Goal: Use online tool/utility: Use online tool/utility

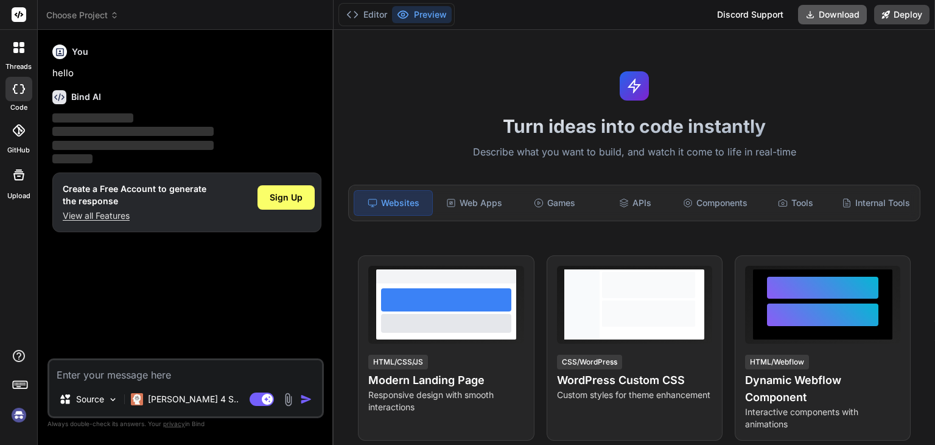
type textarea "x"
click at [369, 10] on button "Editor" at bounding box center [367, 14] width 51 height 17
click at [280, 195] on span "Sign Up" at bounding box center [286, 197] width 33 height 12
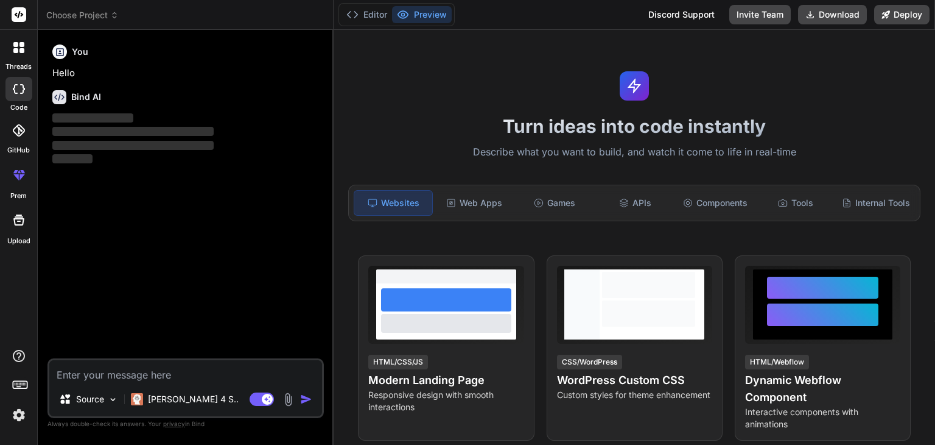
click at [11, 185] on div at bounding box center [18, 174] width 29 height 29
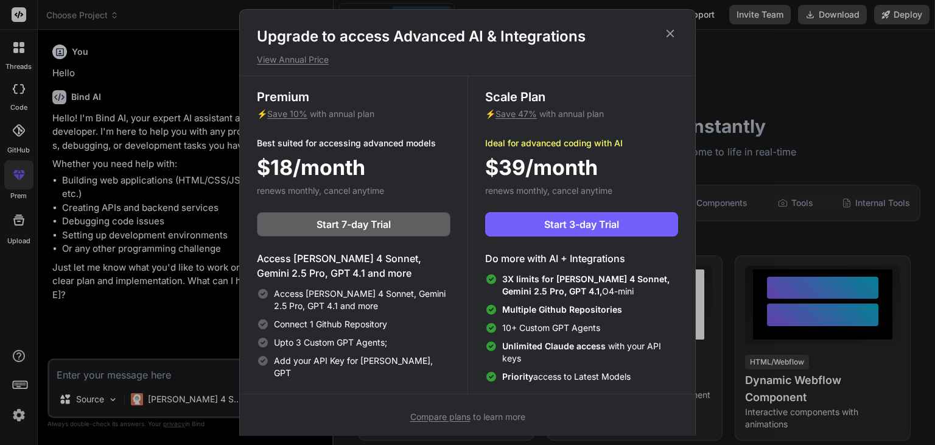
type textarea "x"
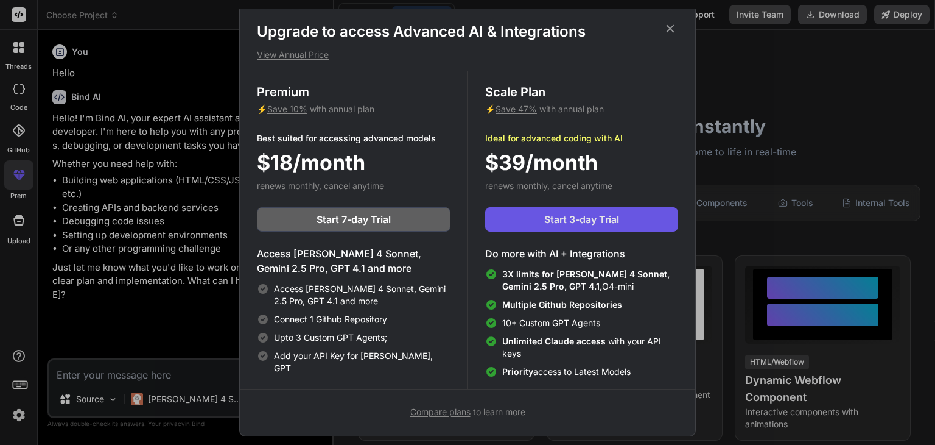
click at [590, 220] on span "Start 3-day Trial" at bounding box center [581, 219] width 75 height 15
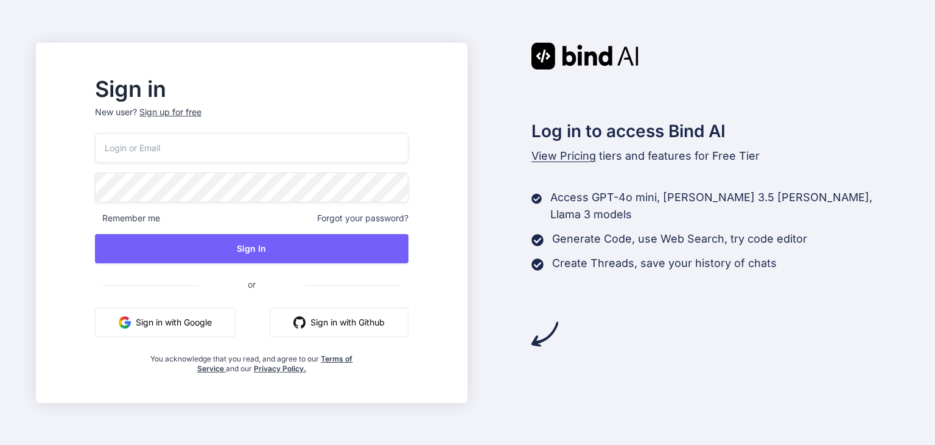
click at [225, 314] on button "Sign in with Google" at bounding box center [165, 322] width 141 height 29
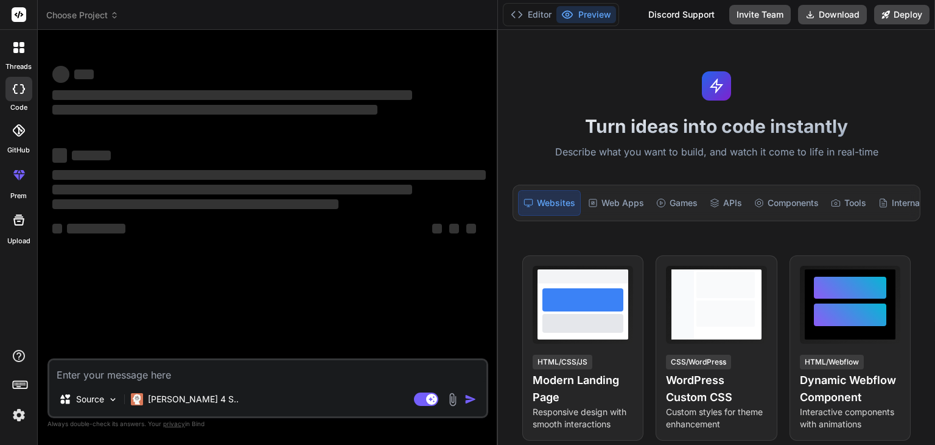
drag, startPoint x: 333, startPoint y: 175, endPoint x: 480, endPoint y: 203, distance: 149.4
click at [480, 203] on div "Bind AI Web Search Created with Pixso. Code Generator ‌ ‌ ‌ ‌ ‌ ‌ ‌ ‌ ‌ ‌ ‌ ‌ ‌…" at bounding box center [268, 237] width 460 height 415
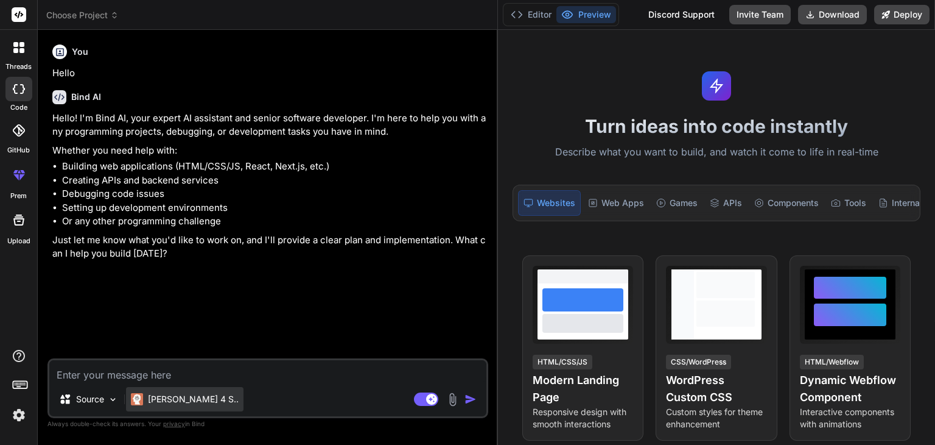
click at [191, 405] on div "Claude 4 S.." at bounding box center [185, 399] width 118 height 24
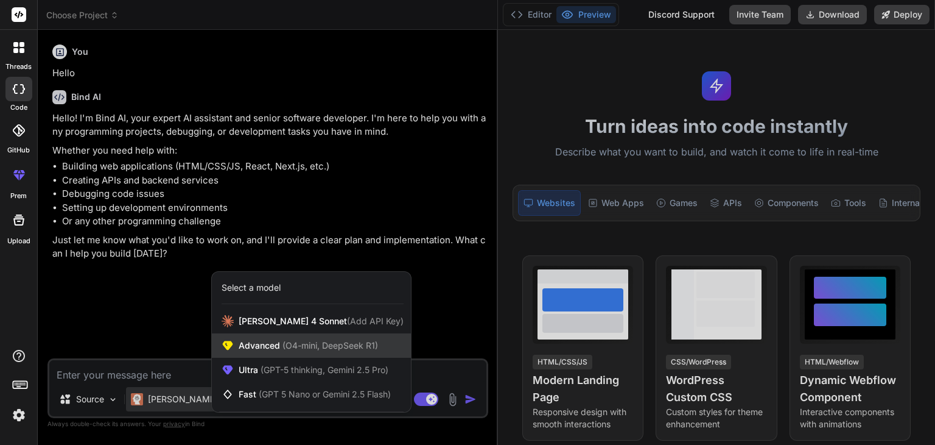
click at [326, 354] on div "Advanced (O4-mini, DeepSeek R1)" at bounding box center [311, 345] width 199 height 24
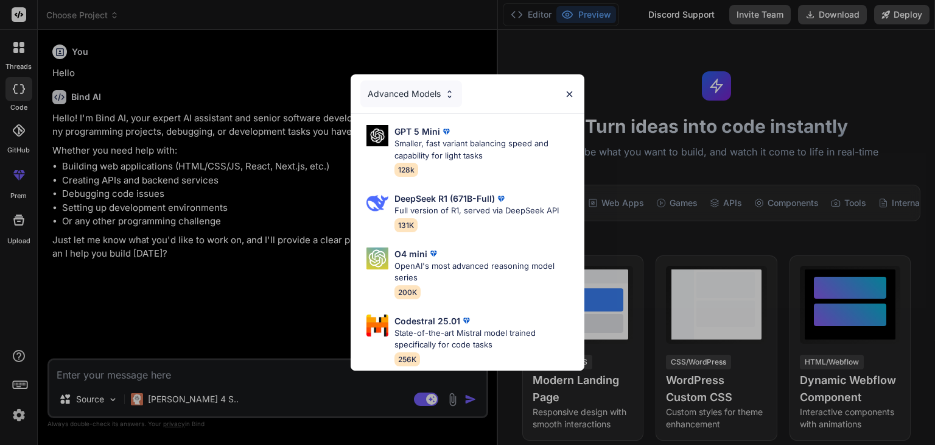
click at [185, 399] on div "Advanced Models GPT 5 Mini Smaller, fast variant balancing speed and capability…" at bounding box center [467, 222] width 935 height 445
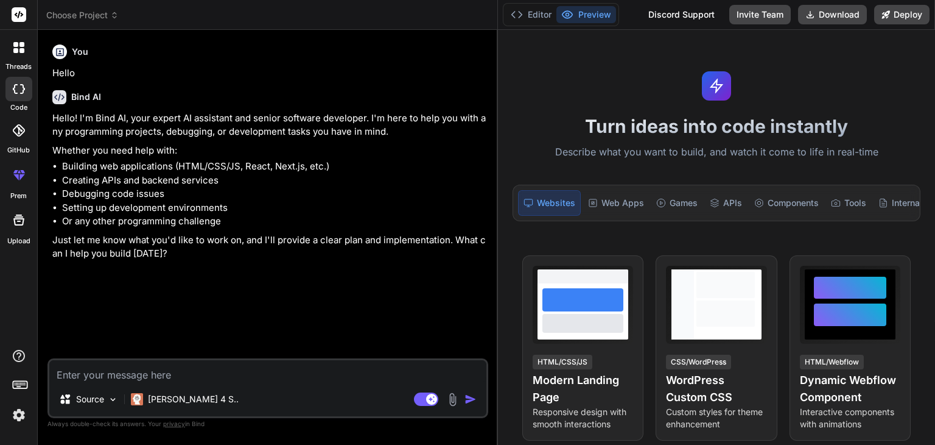
click at [185, 399] on p "Claude 4 S.." at bounding box center [193, 399] width 91 height 12
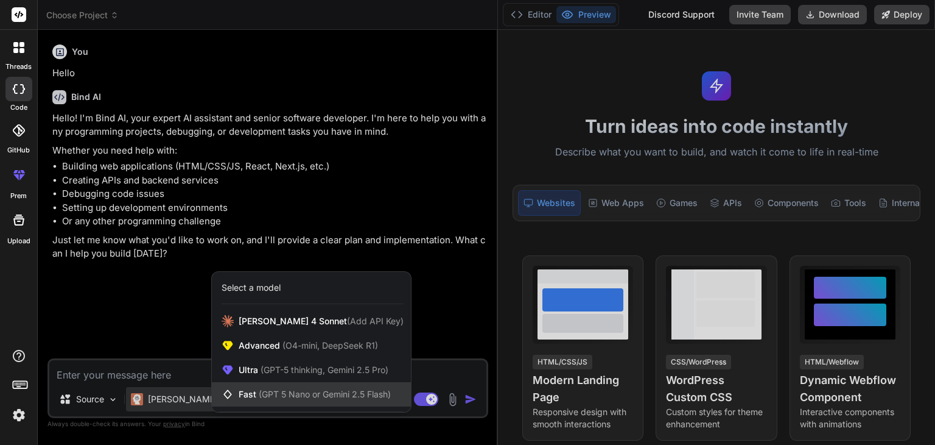
click at [267, 393] on span "(GPT 5 Nano or Gemini 2.5 Flash)" at bounding box center [325, 394] width 132 height 10
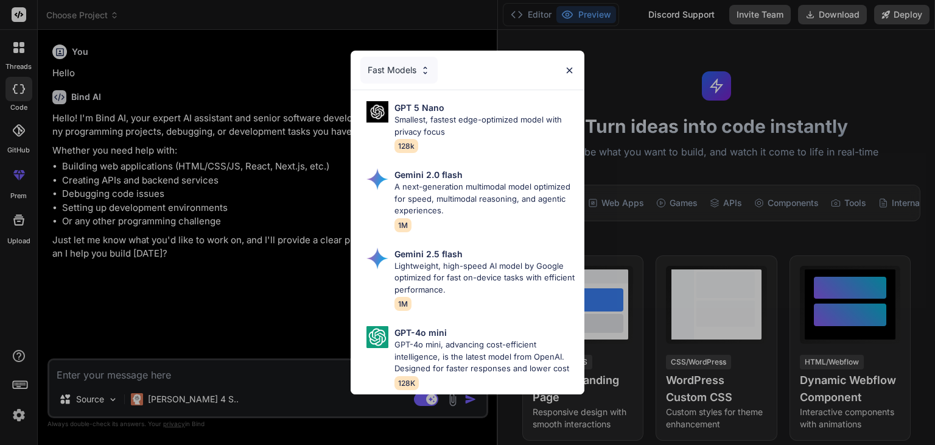
click at [185, 395] on div "Fast Models GPT 5 Nano Smallest, fastest edge-optimized model with privacy focu…" at bounding box center [467, 222] width 935 height 445
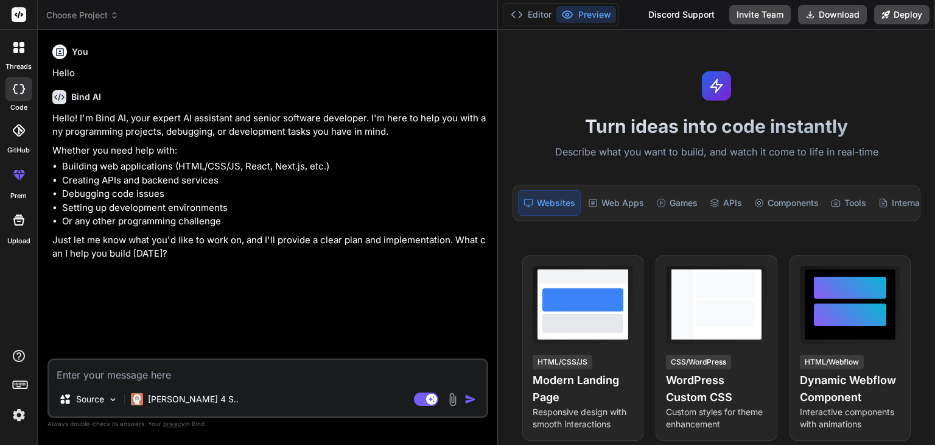
click at [185, 395] on p "[PERSON_NAME] 4 S.." at bounding box center [193, 399] width 91 height 12
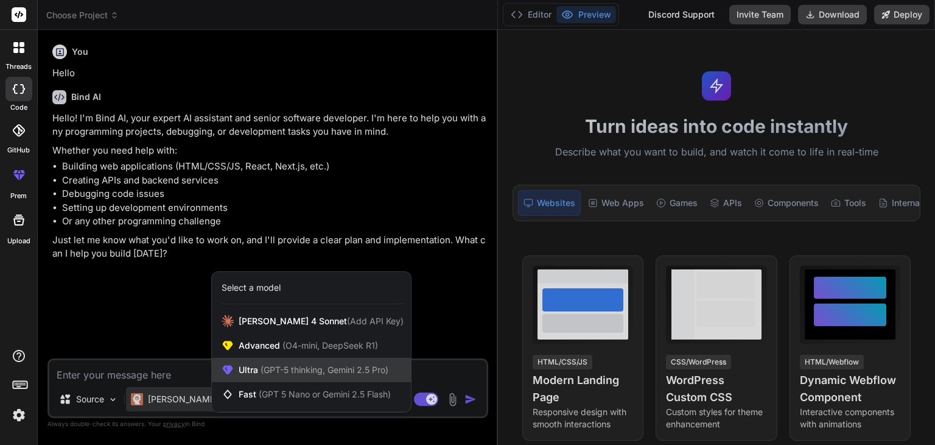
click at [318, 371] on span "(GPT-5 thinking, Gemini 2.5 Pro)" at bounding box center [323, 369] width 130 height 10
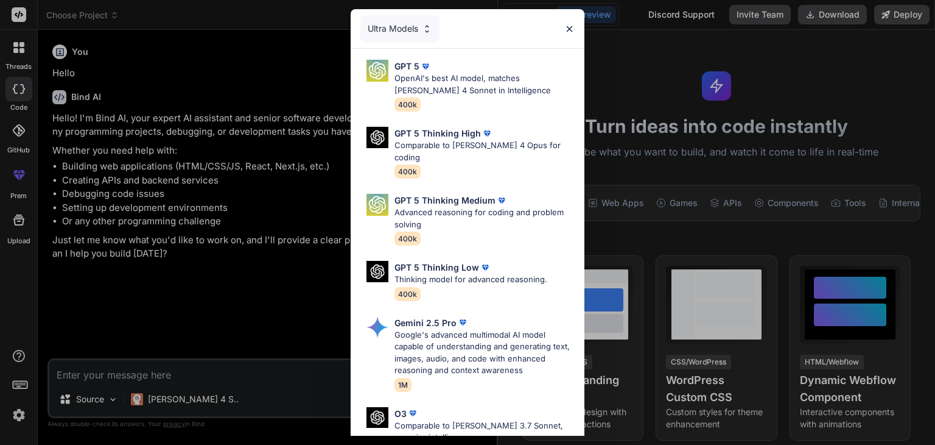
click at [569, 27] on img at bounding box center [570, 29] width 10 height 10
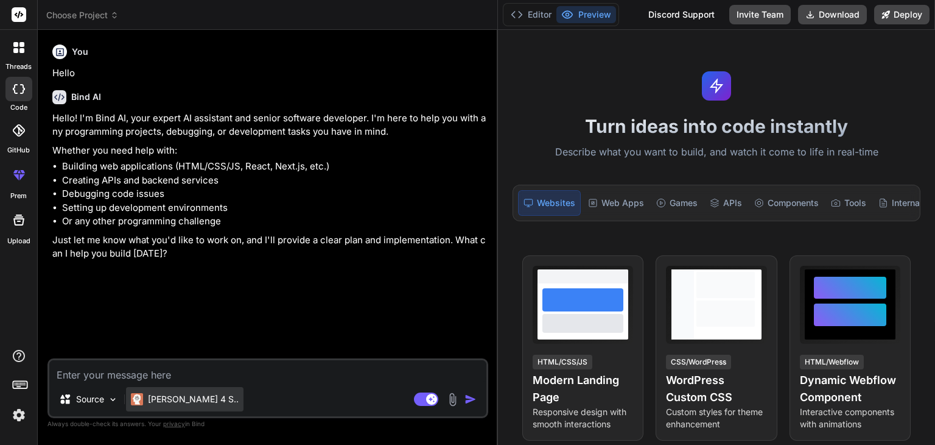
click at [161, 403] on p "[PERSON_NAME] 4 S.." at bounding box center [193, 399] width 91 height 12
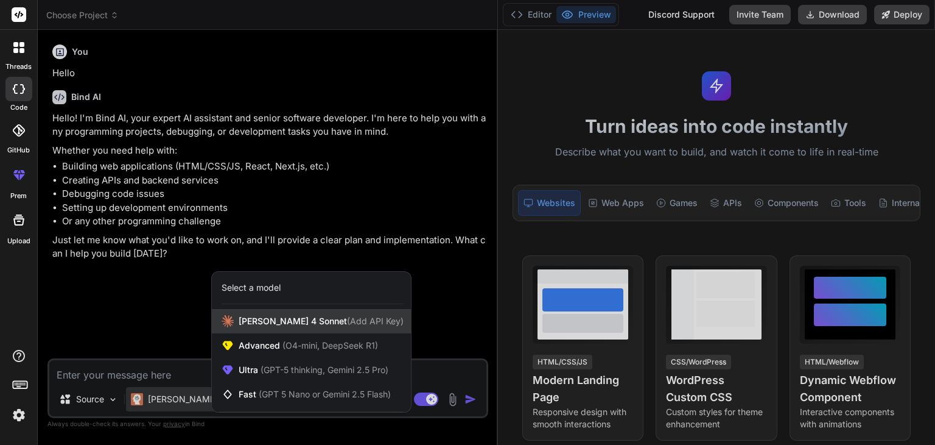
click at [269, 317] on span "Claude 4 Sonnet (Add API Key)" at bounding box center [321, 321] width 165 height 12
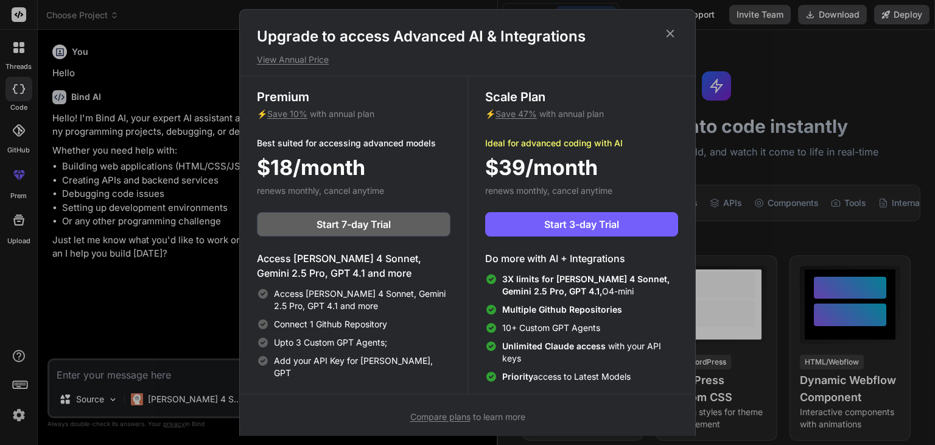
click at [664, 30] on icon at bounding box center [670, 33] width 13 height 13
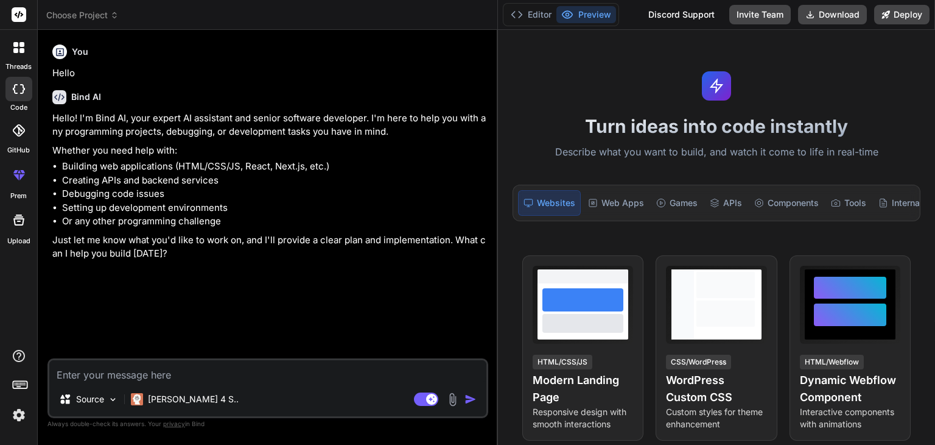
click at [9, 236] on label "Upload" at bounding box center [18, 241] width 23 height 10
type textarea "x"
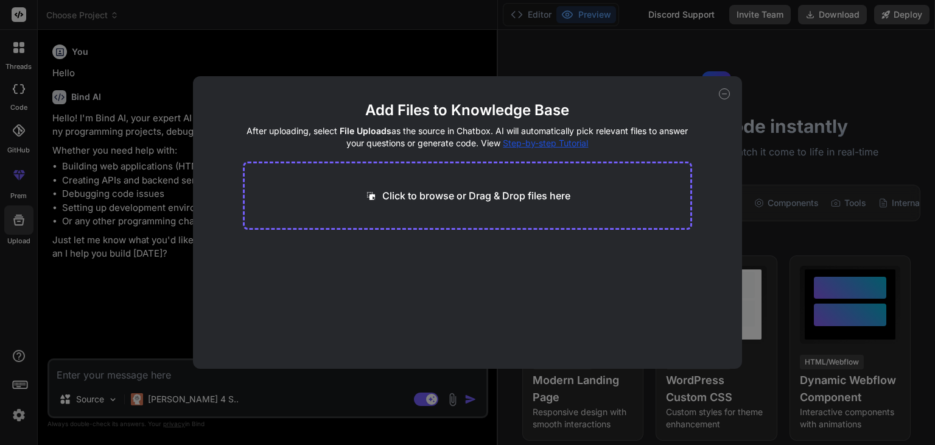
click at [436, 192] on p "Click to browse or Drag & Drop files here" at bounding box center [476, 195] width 188 height 15
type input "C:\fakepath\BOT CHECK LIST.md"
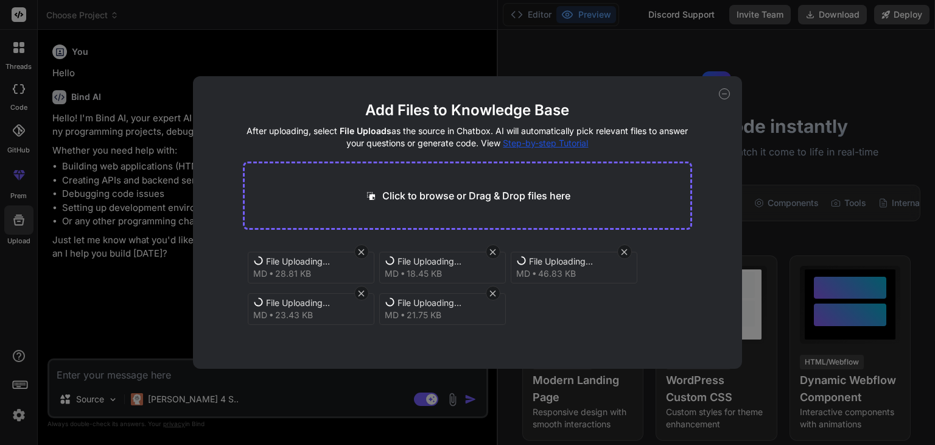
click at [719, 95] on icon at bounding box center [724, 93] width 11 height 11
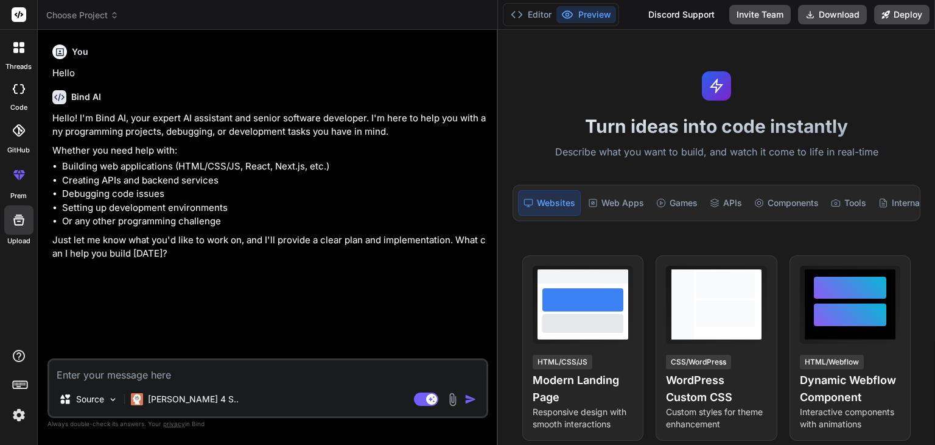
type textarea "x"
